Goal: Find specific page/section: Find specific page/section

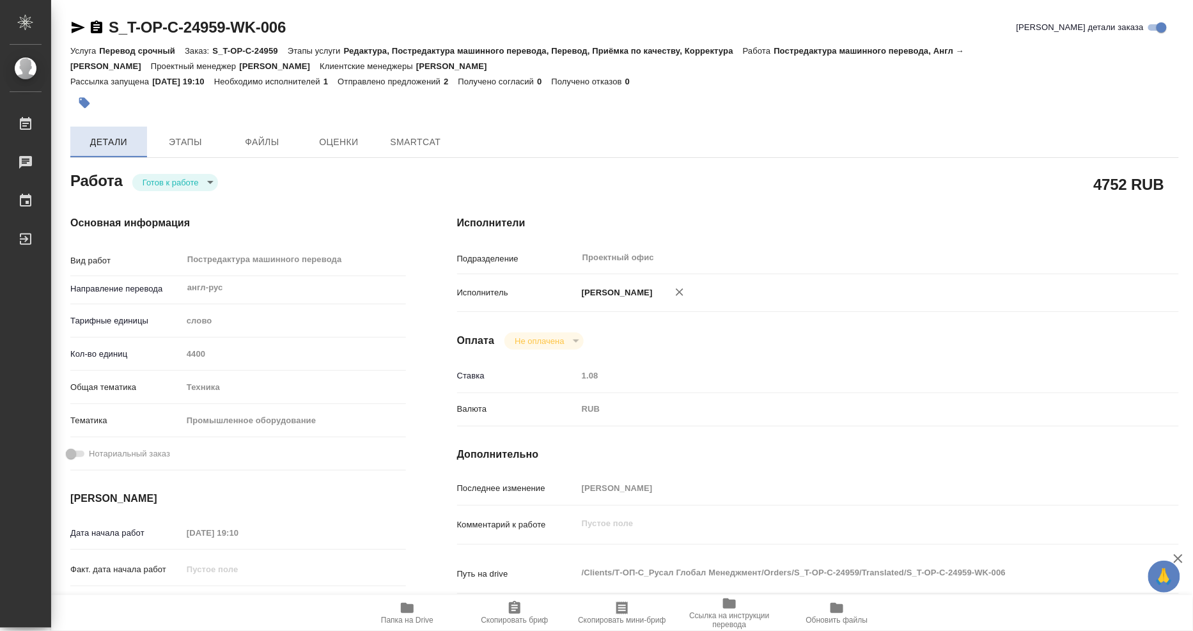
type textarea "x"
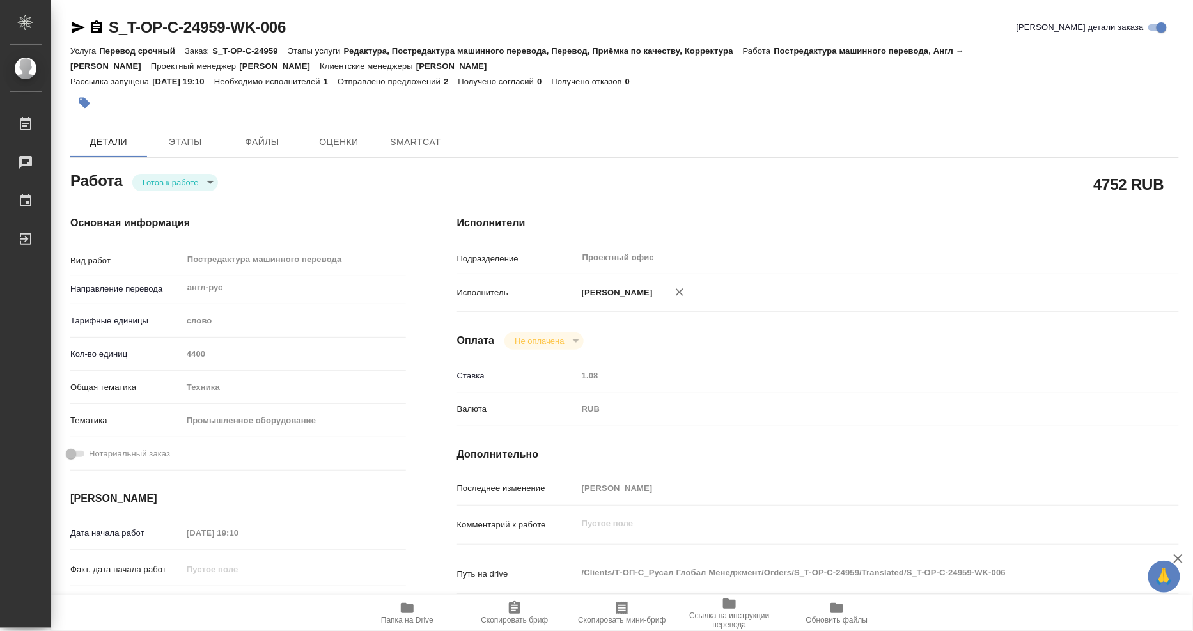
type textarea "x"
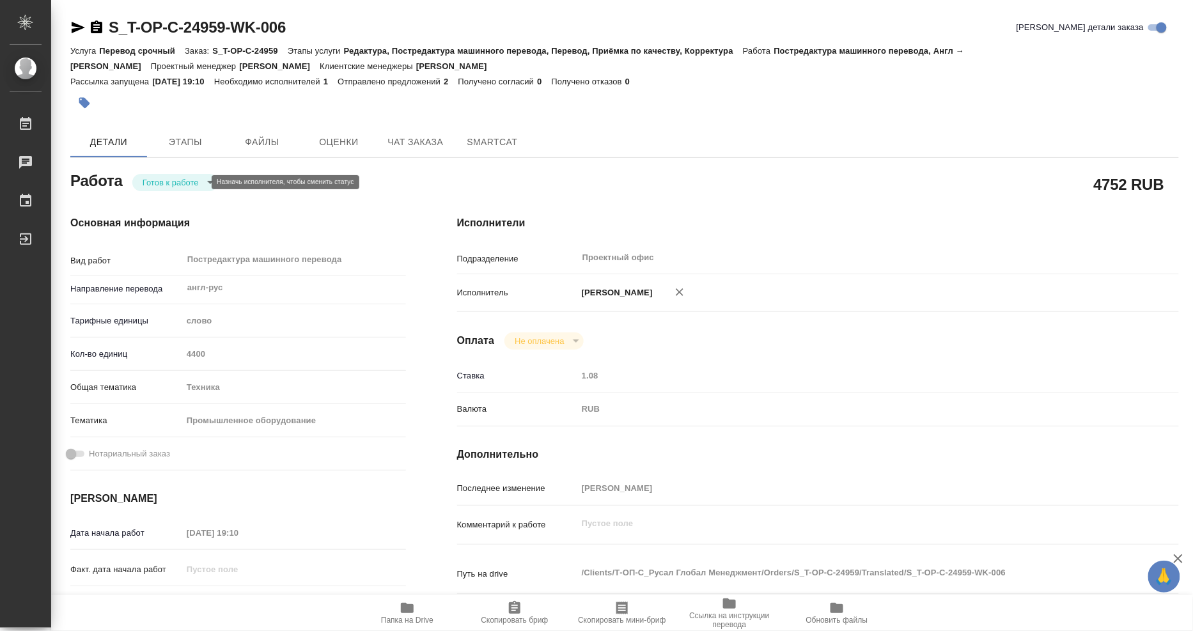
click at [176, 185] on body "🙏 .cls-1 fill:#fff; AWATERA Mangul Anna Работы Чаты График Выйти S_T-OP-C-24959…" at bounding box center [596, 315] width 1193 height 631
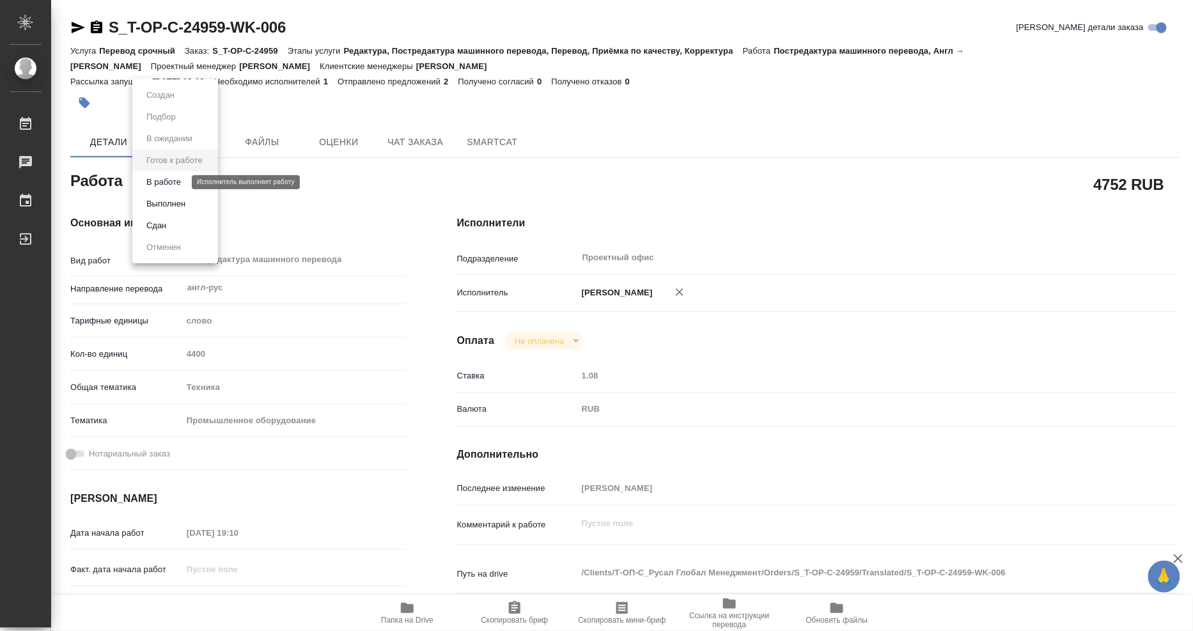
type textarea "x"
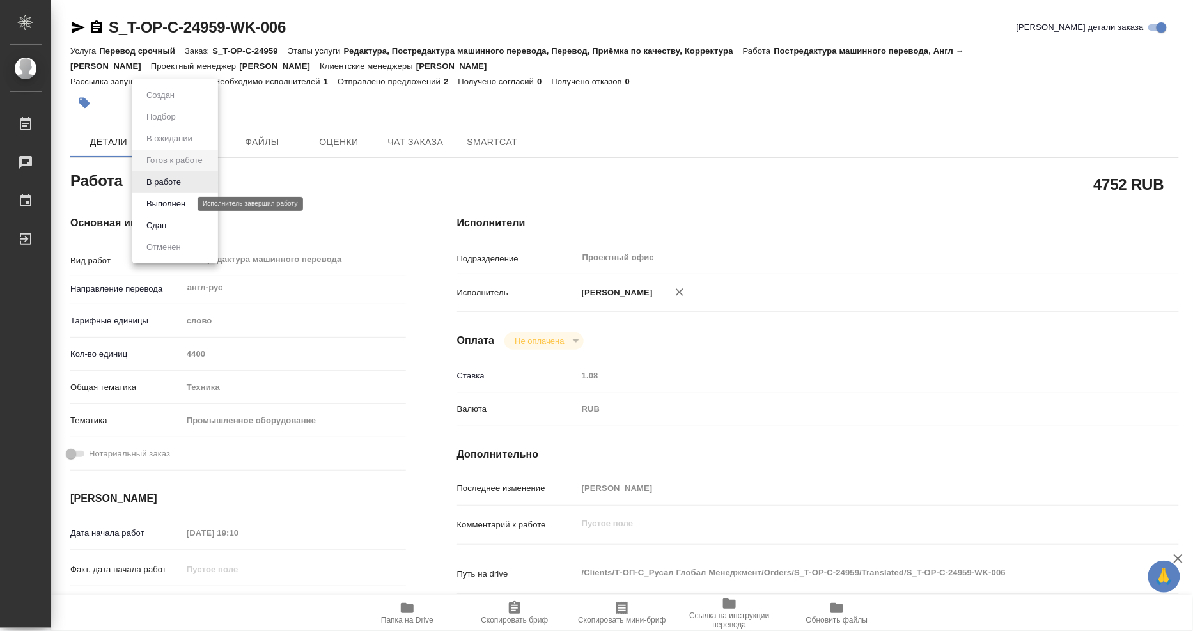
click at [179, 199] on button "Выполнен" at bounding box center [166, 204] width 47 height 14
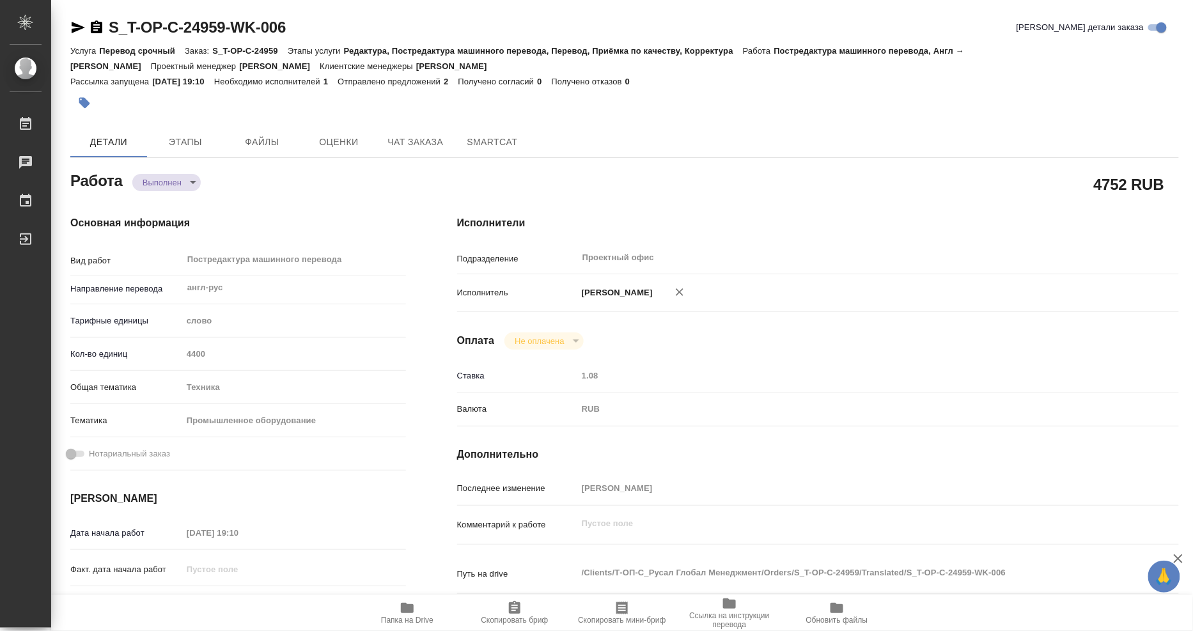
type textarea "x"
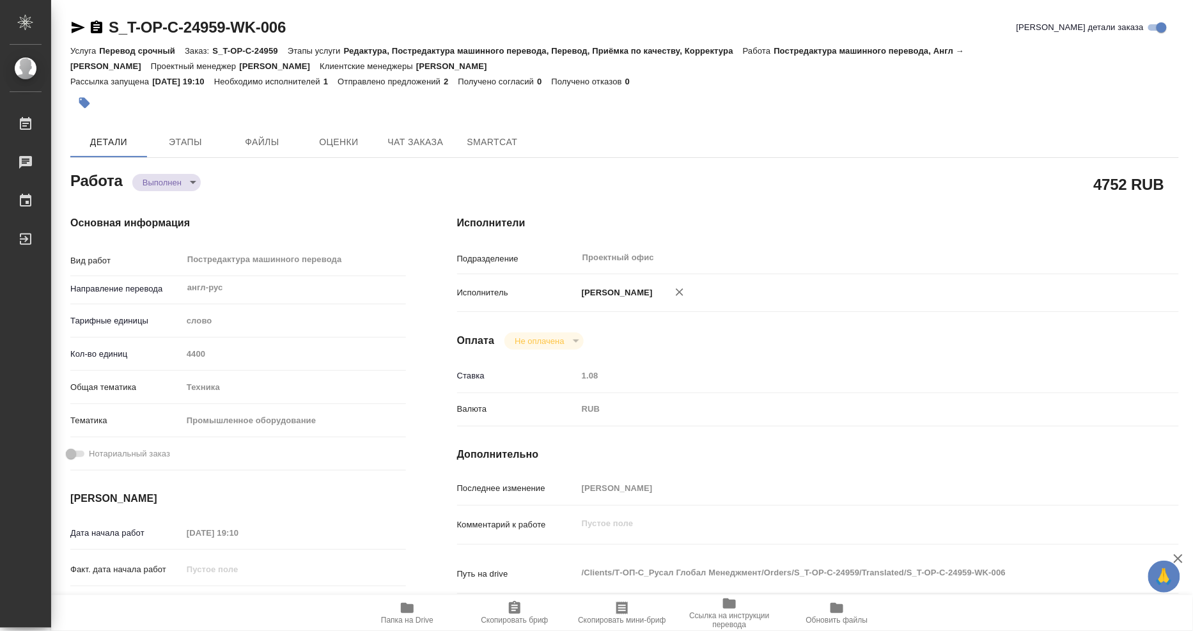
type textarea "x"
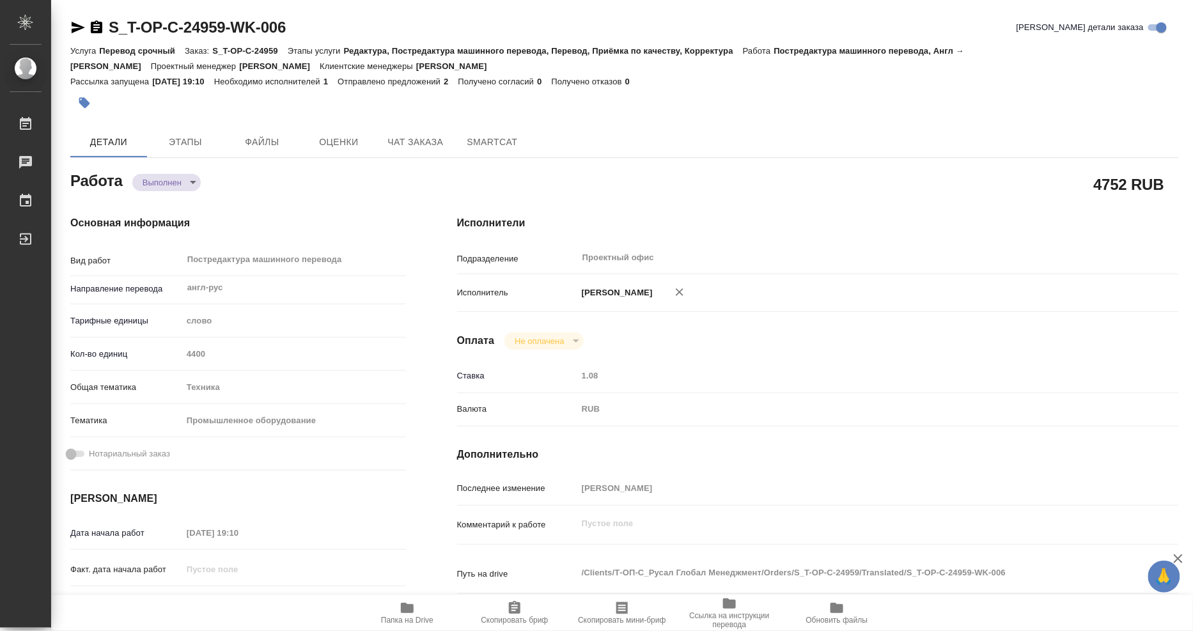
type textarea "x"
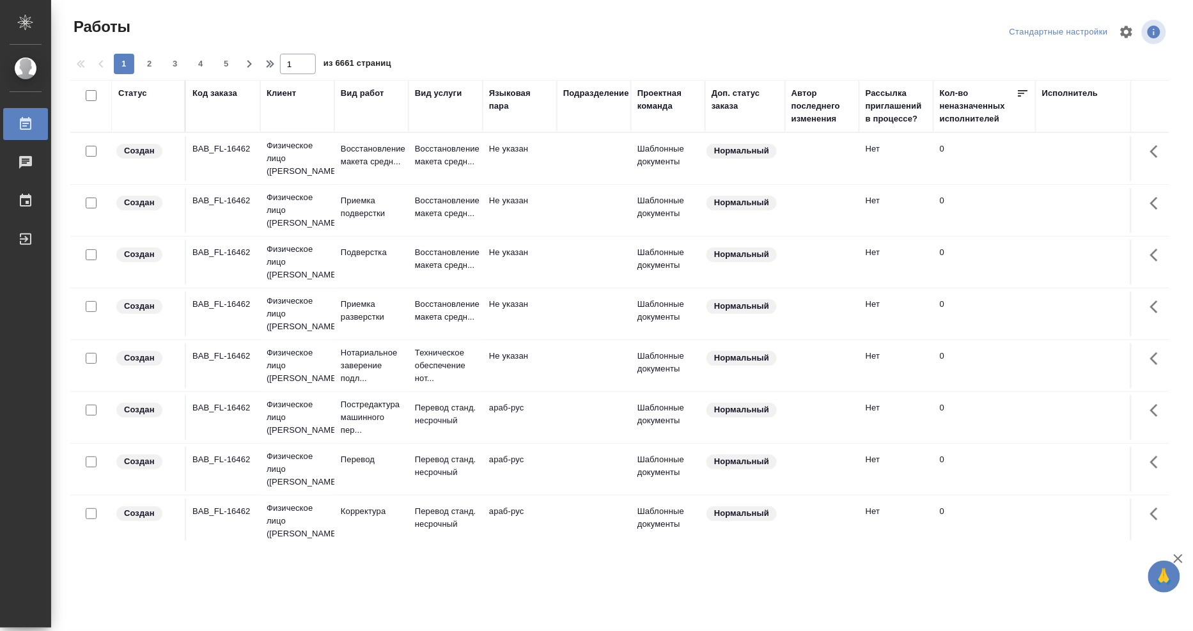
click at [1068, 94] on div "Исполнитель" at bounding box center [1070, 93] width 56 height 13
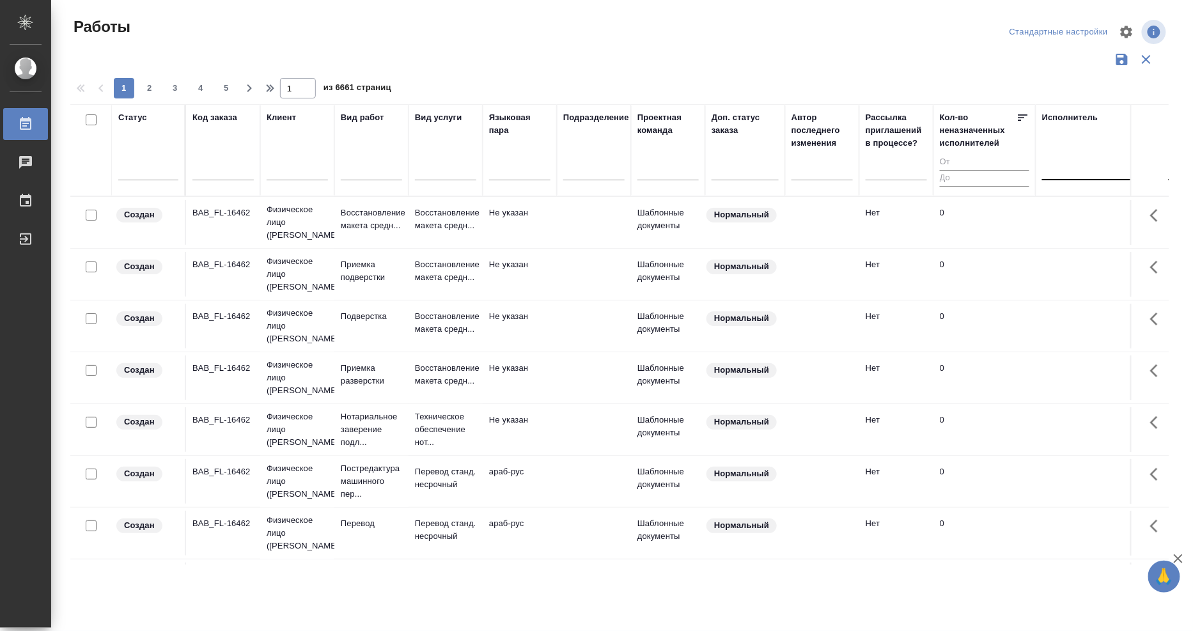
click at [1071, 168] on div at bounding box center [1125, 167] width 166 height 19
click at [1064, 205] on div "Свои работы" at bounding box center [1138, 208] width 192 height 23
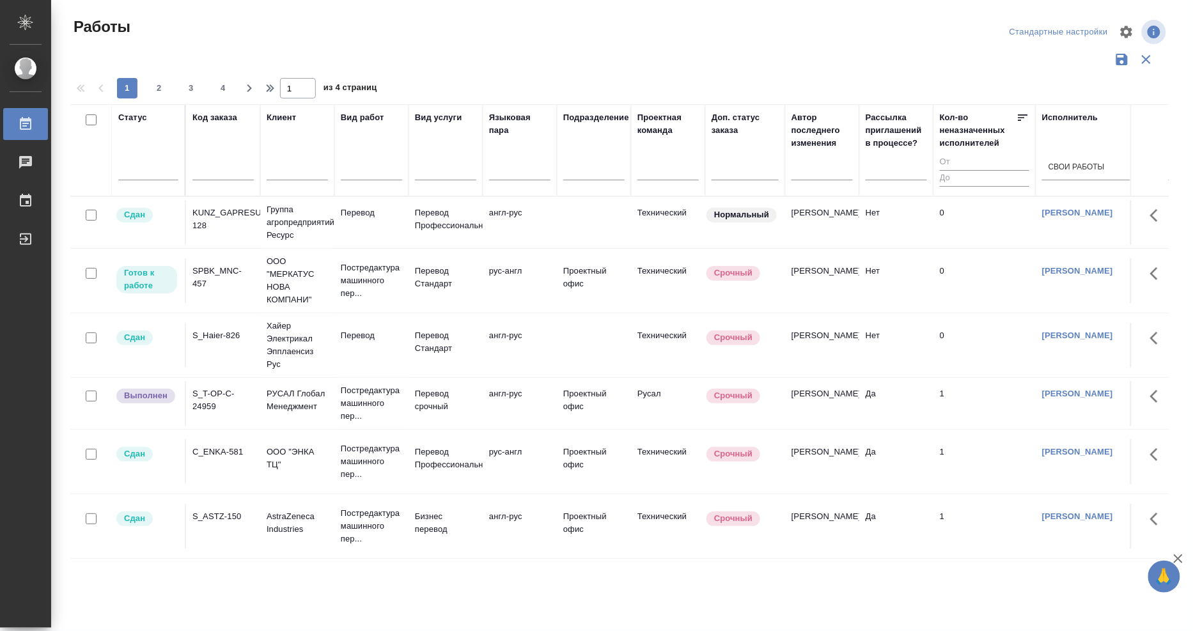
click at [217, 269] on div "SPBK_MNC-457" at bounding box center [222, 278] width 61 height 26
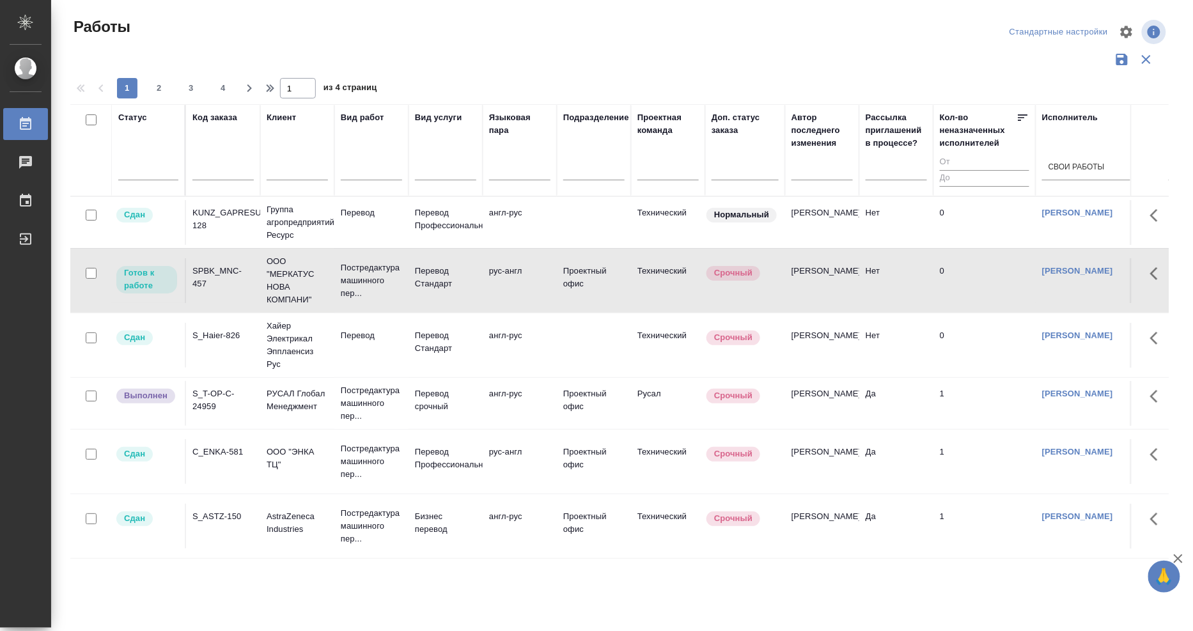
click at [217, 269] on div "SPBK_MNC-457" at bounding box center [222, 278] width 61 height 26
click at [212, 397] on div "S_T-OP-C-24959" at bounding box center [222, 400] width 61 height 26
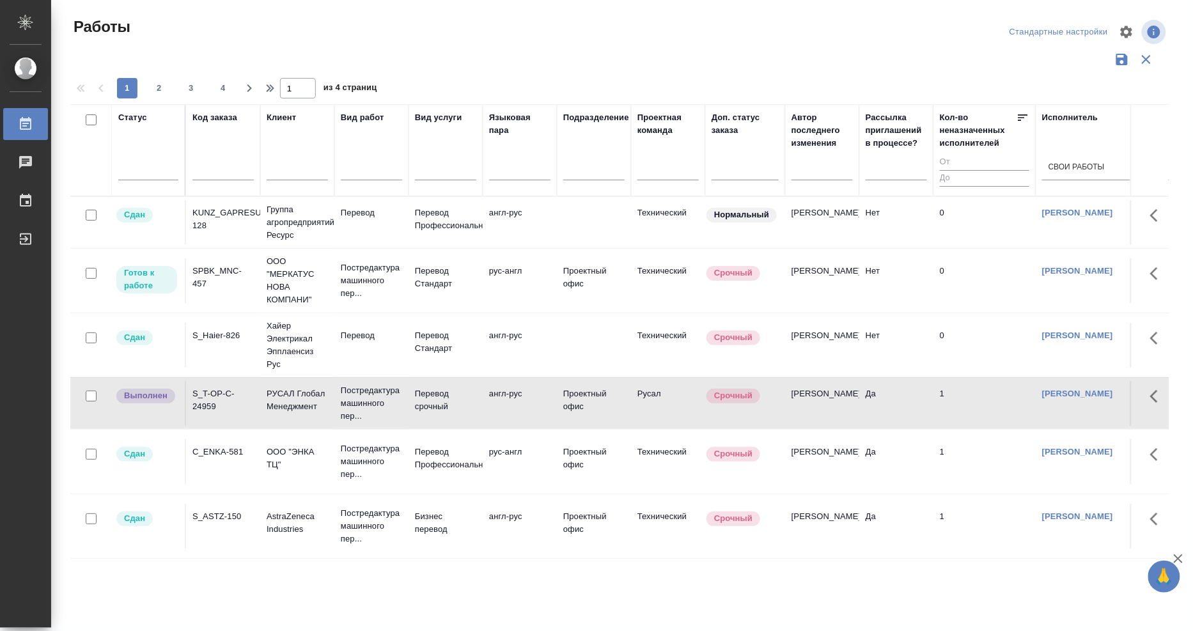
click at [208, 259] on td "SPBK_MNC-457" at bounding box center [223, 280] width 74 height 45
click at [210, 272] on div "SPBK_MNC-457" at bounding box center [222, 278] width 61 height 26
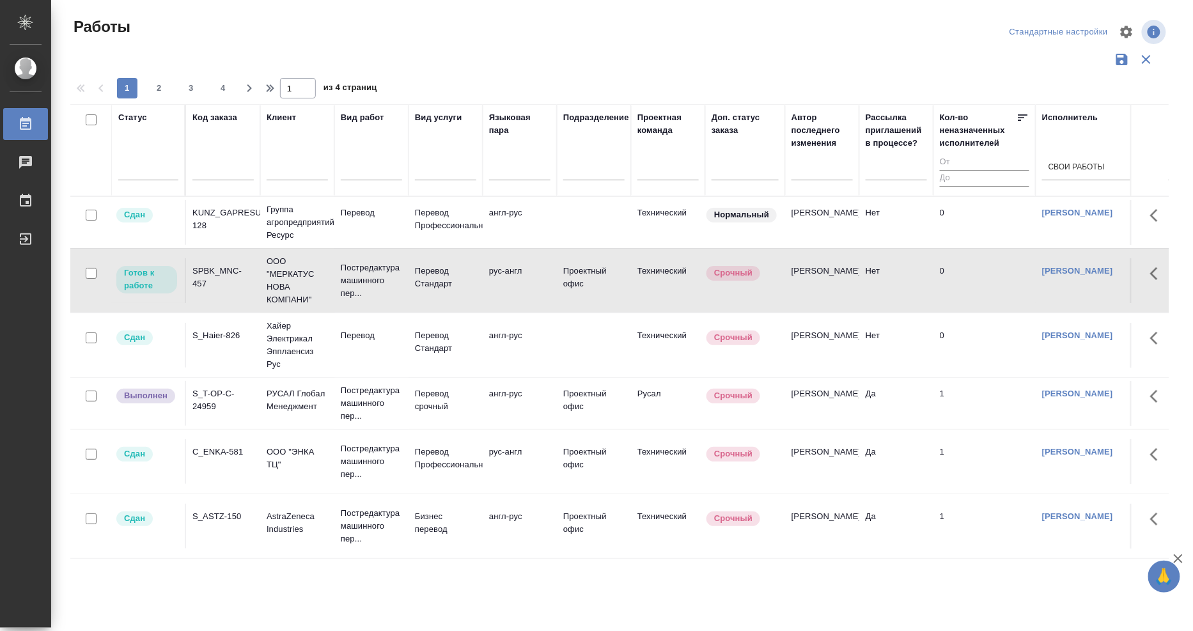
click at [210, 267] on div "SPBK_MNC-457" at bounding box center [222, 278] width 61 height 26
click at [212, 267] on div "SPBK_MNC-457" at bounding box center [222, 278] width 61 height 26
